Goal: Transaction & Acquisition: Purchase product/service

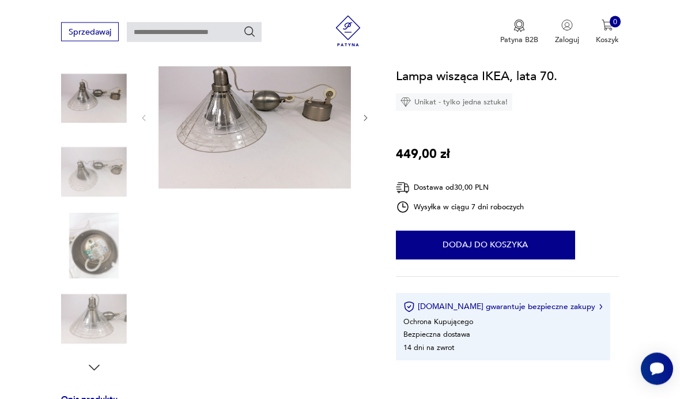
click at [189, 113] on img at bounding box center [254, 117] width 192 height 145
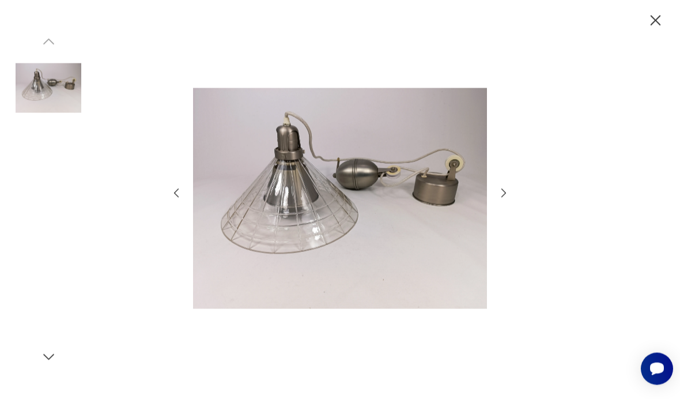
scroll to position [135, 0]
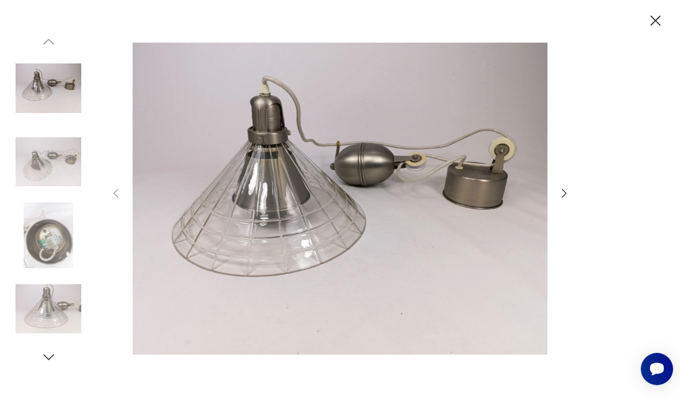
click at [164, 151] on img at bounding box center [339, 198] width 415 height 319
click at [156, 154] on img at bounding box center [339, 198] width 415 height 319
click at [572, 208] on div at bounding box center [340, 199] width 680 height 399
click at [568, 199] on icon "button" at bounding box center [564, 193] width 13 height 13
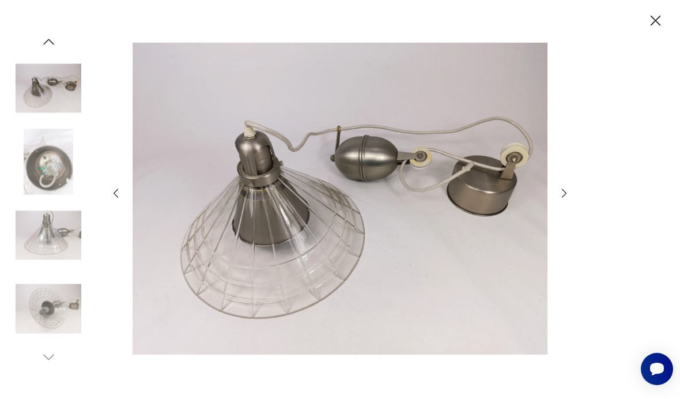
click at [570, 199] on icon "button" at bounding box center [564, 193] width 13 height 13
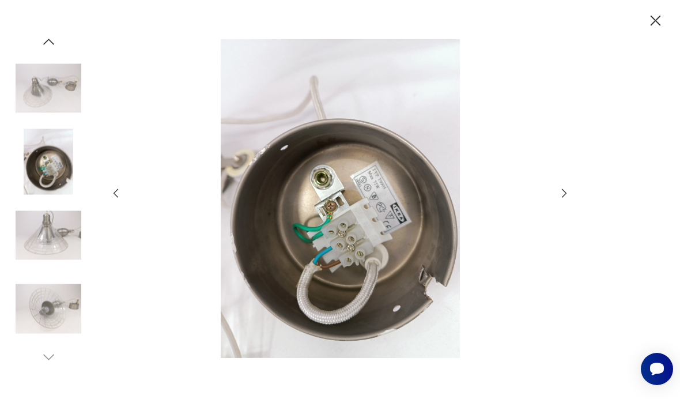
click at [568, 199] on icon "button" at bounding box center [564, 193] width 13 height 13
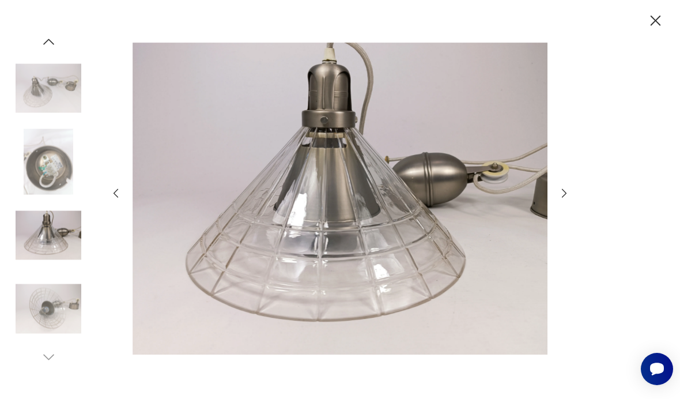
click at [564, 199] on icon "button" at bounding box center [564, 193] width 13 height 13
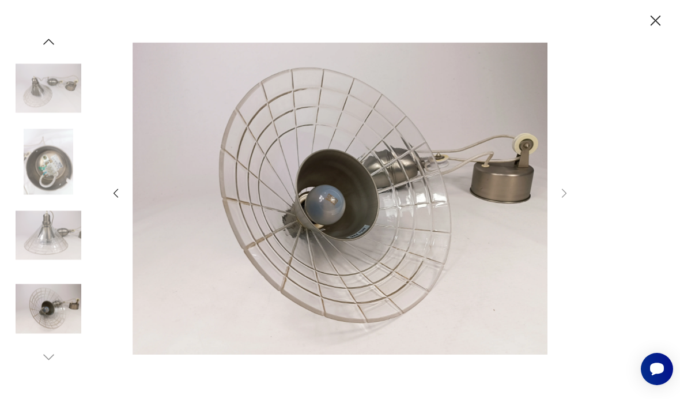
click at [572, 218] on div at bounding box center [340, 199] width 680 height 399
click at [661, 14] on icon "button" at bounding box center [655, 21] width 18 height 18
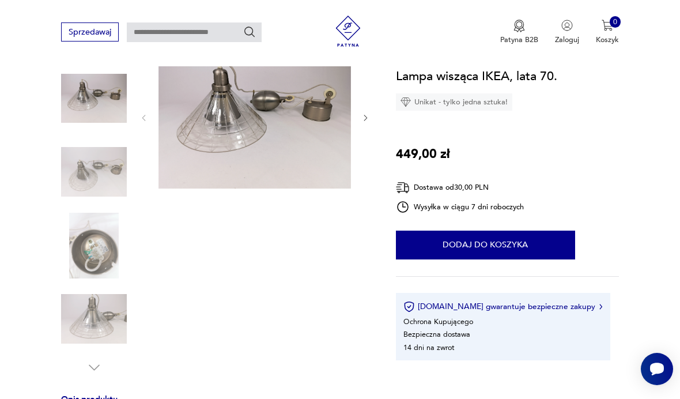
click at [184, 172] on img at bounding box center [254, 116] width 192 height 145
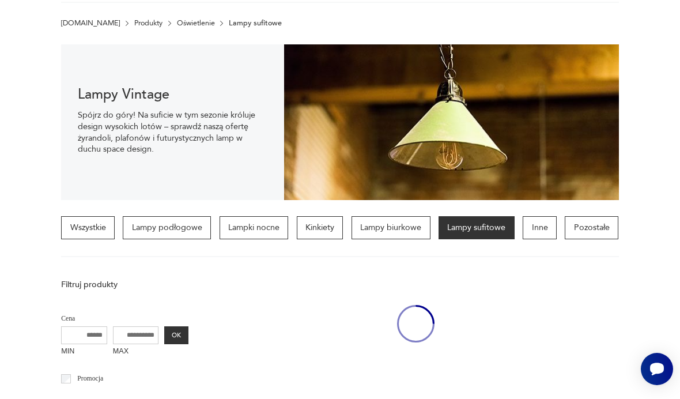
scroll to position [365, 0]
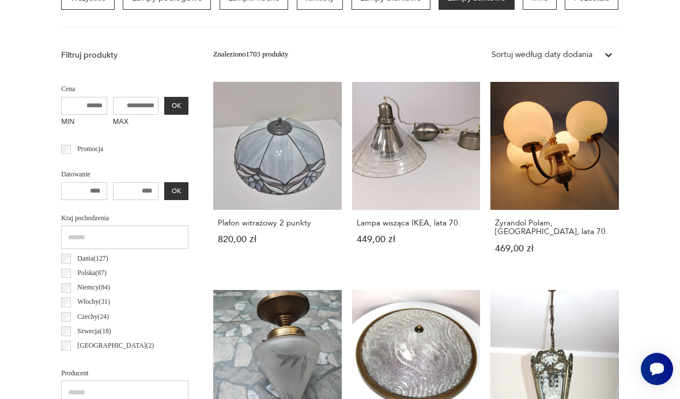
click at [352, 154] on link "Lampa wisząca IKEA, lata 70. 449,00 zł" at bounding box center [416, 177] width 128 height 191
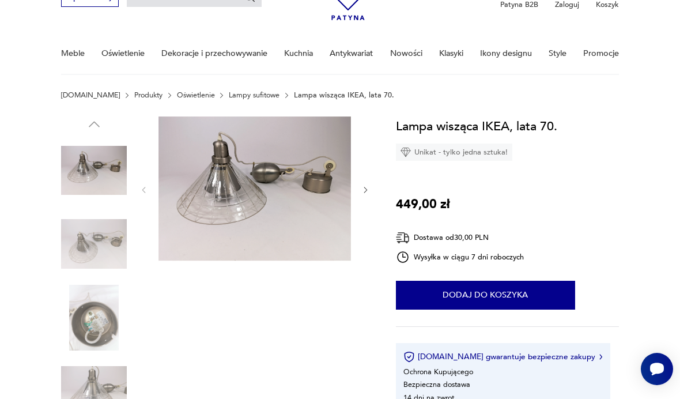
scroll to position [60, 0]
